Goal: Navigation & Orientation: Go to known website

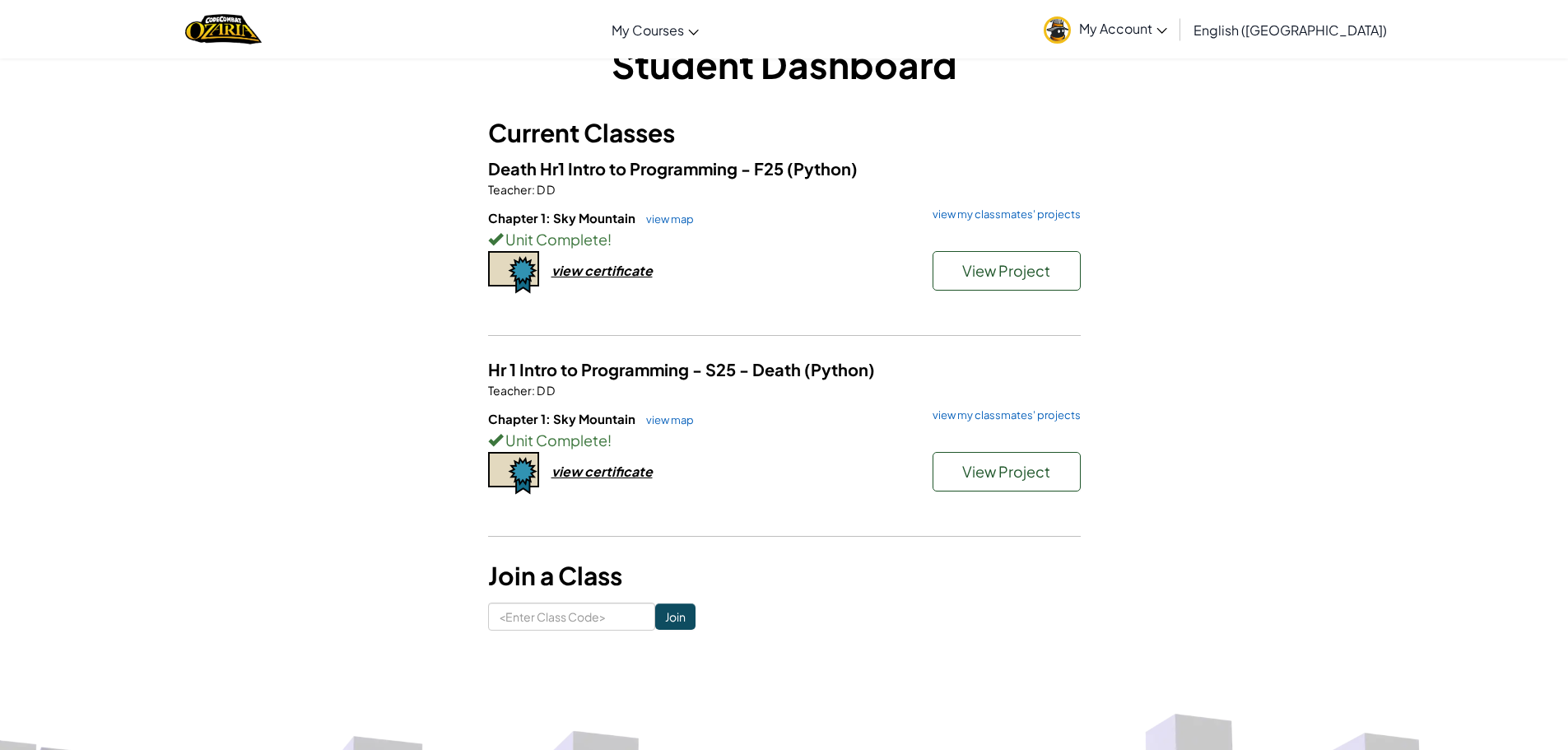
scroll to position [82, 0]
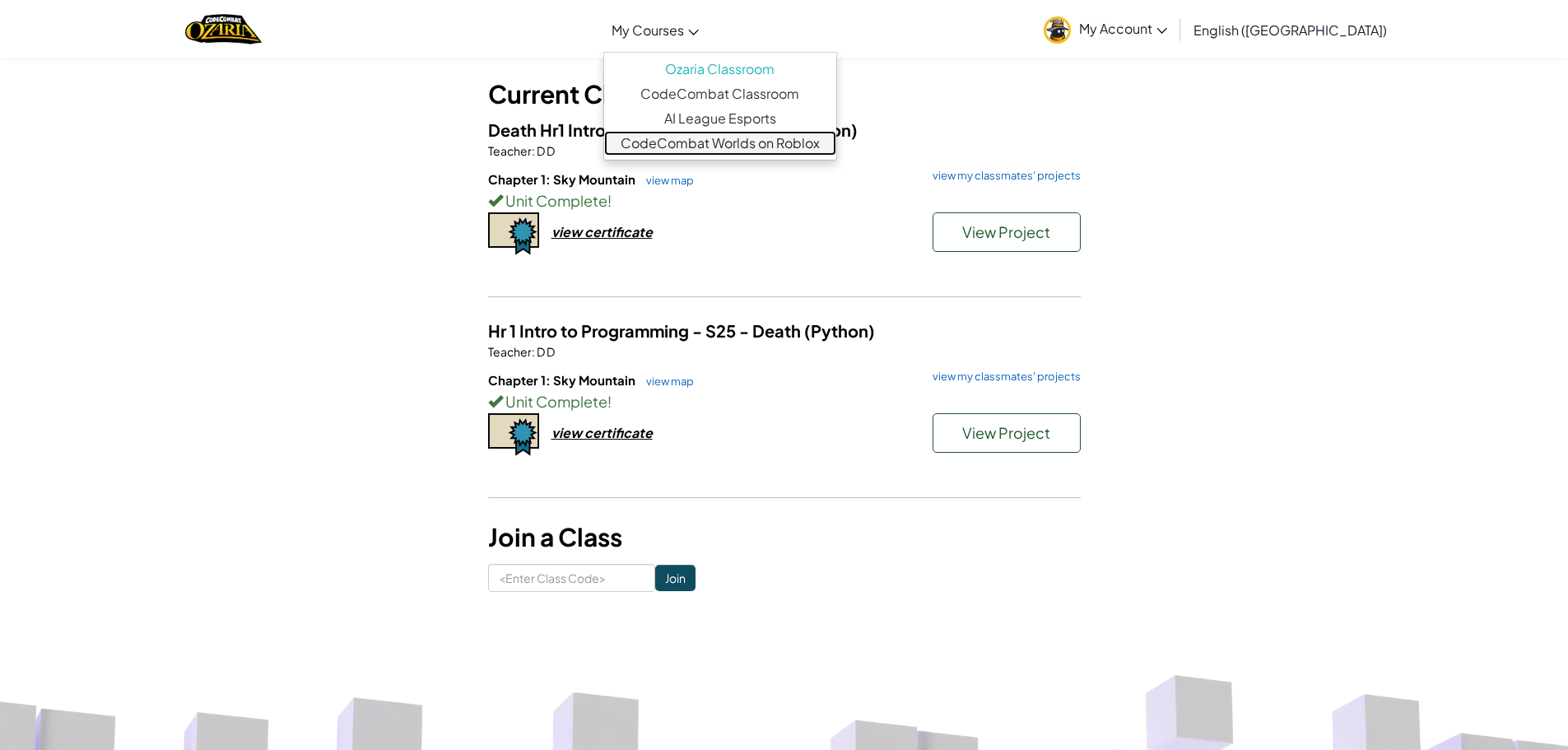
click at [836, 142] on link "CodeCombat Worlds on Roblox" at bounding box center [720, 143] width 232 height 25
